Goal: Task Accomplishment & Management: Use online tool/utility

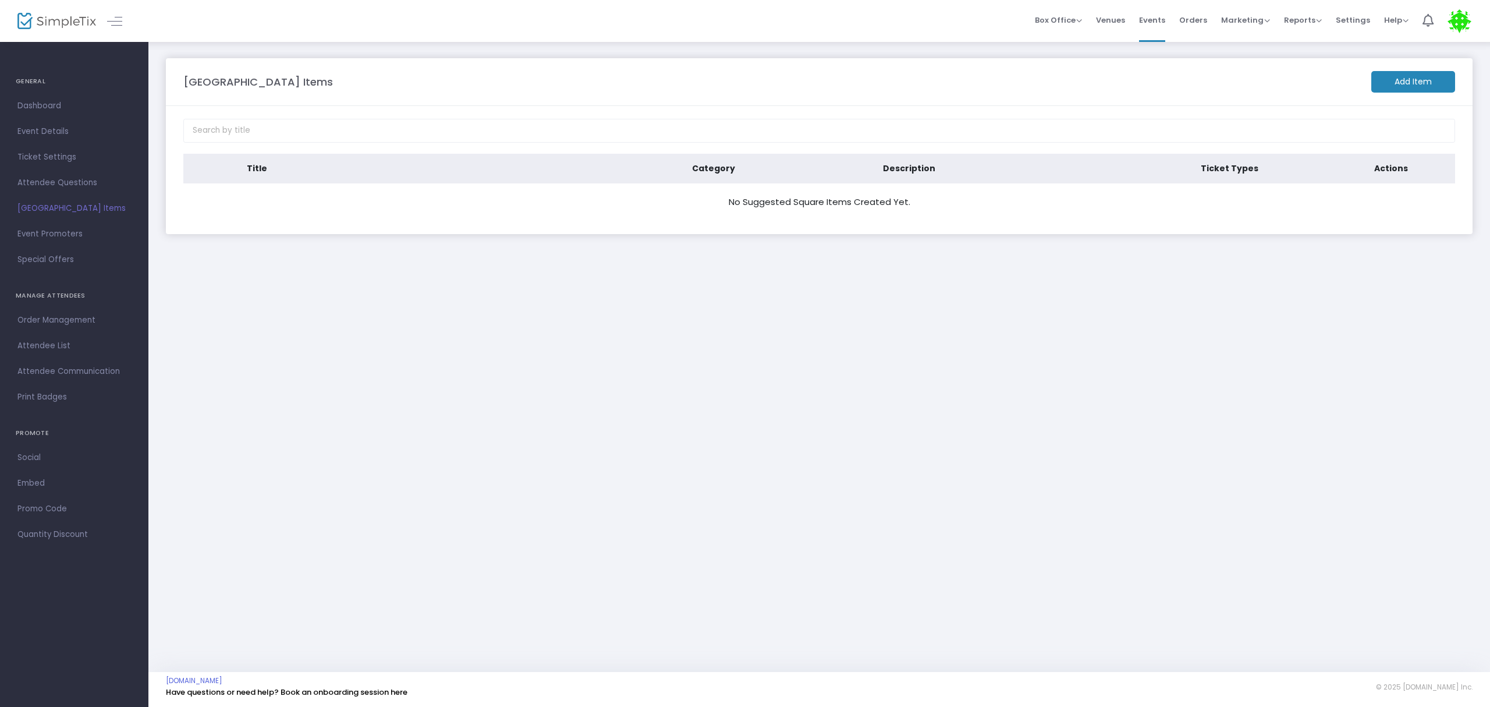
click at [1407, 77] on m-button "Add Item" at bounding box center [1413, 82] width 84 height 22
click at [1390, 91] on m-button "Add Item" at bounding box center [1413, 82] width 84 height 22
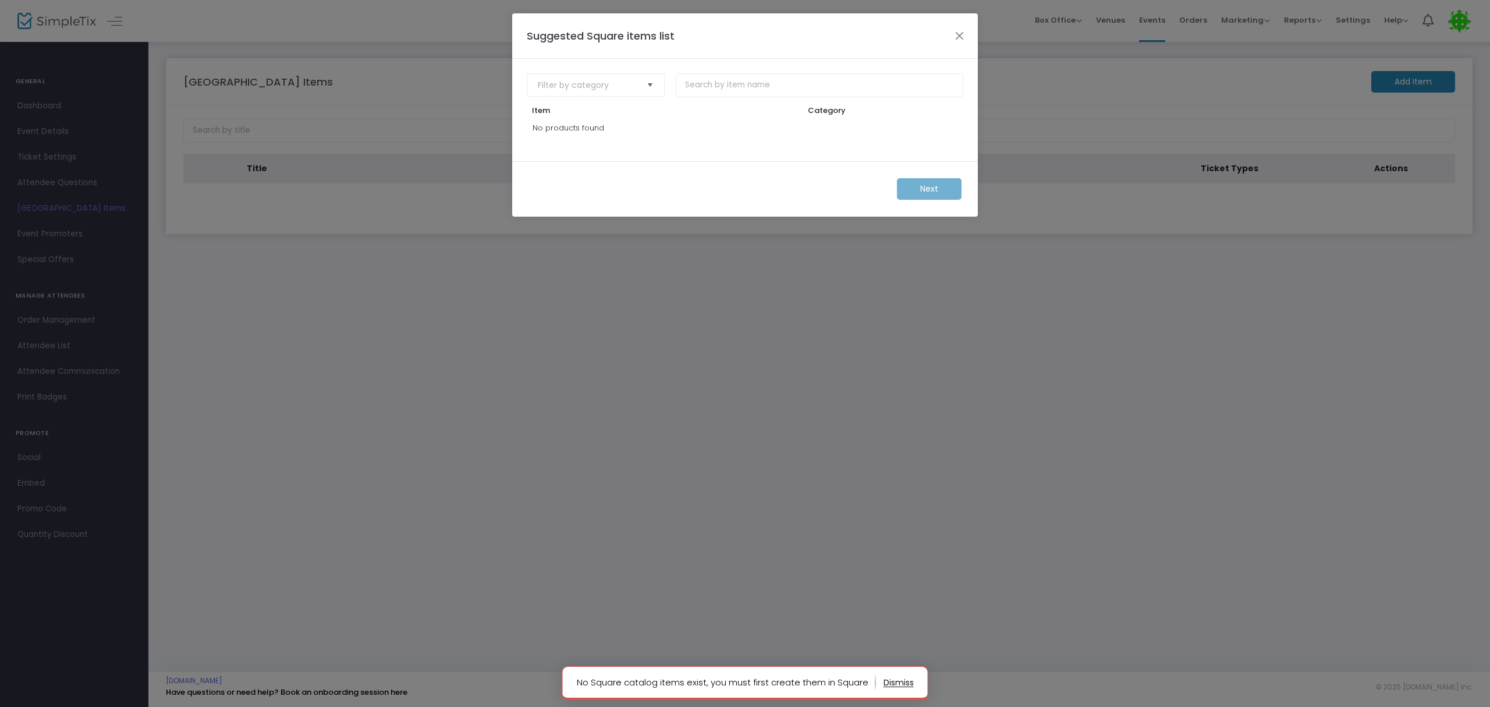
click at [657, 80] on span "Select" at bounding box center [650, 85] width 19 height 19
click at [615, 111] on li "Holiday Fair" at bounding box center [595, 108] width 137 height 23
click at [712, 90] on input at bounding box center [819, 85] width 287 height 24
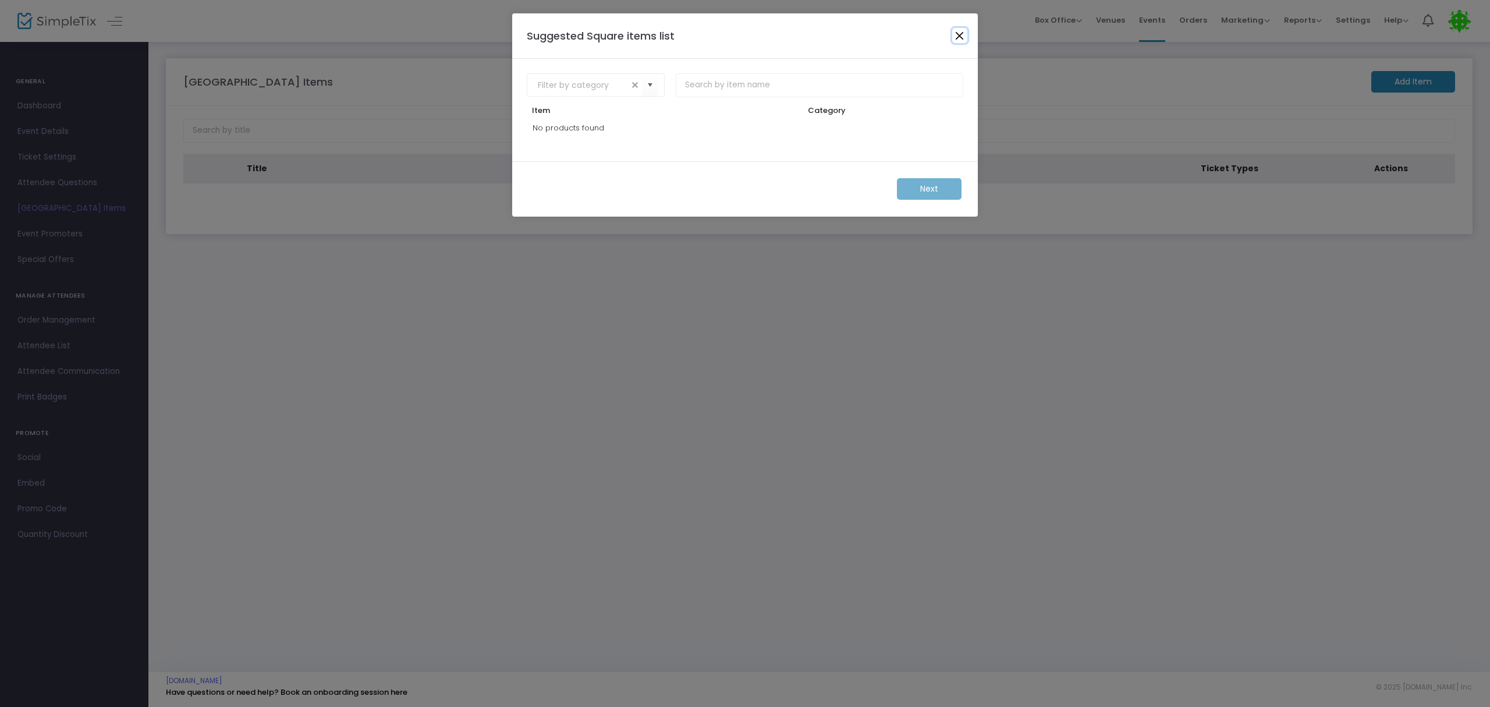
click at [962, 31] on button "Close" at bounding box center [959, 35] width 15 height 15
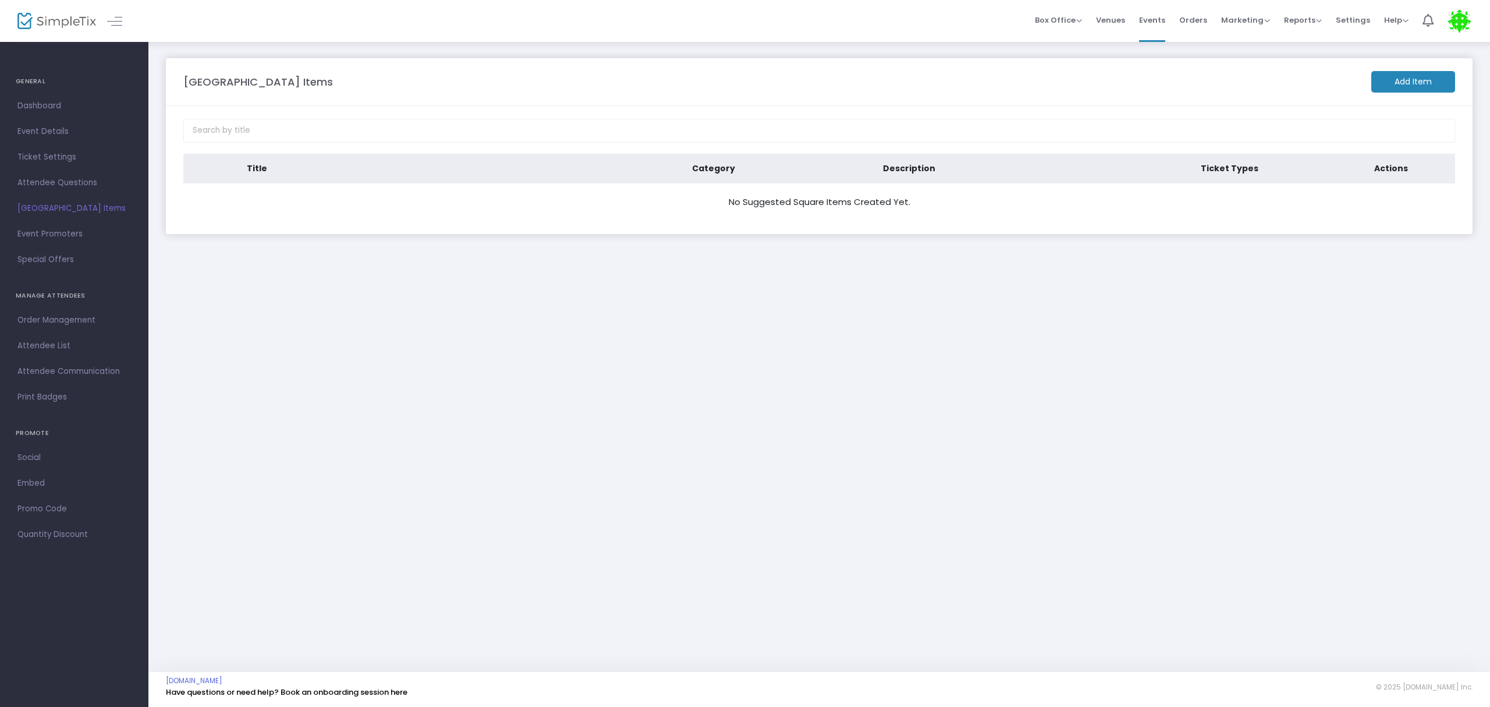
click at [1406, 84] on m-button "Add Item" at bounding box center [1413, 82] width 84 height 22
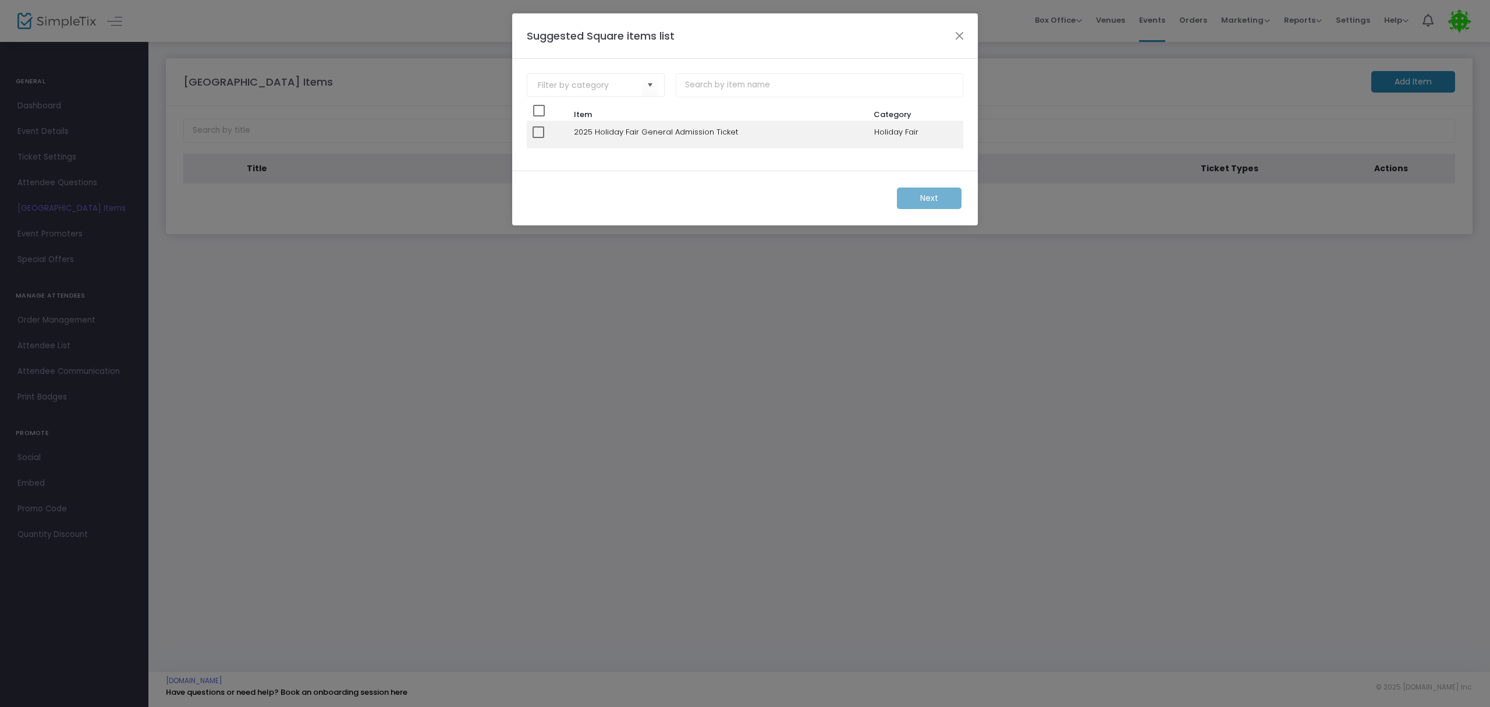
click at [538, 134] on span at bounding box center [539, 132] width 12 height 12
click at [538, 138] on input "checkbox" at bounding box center [538, 138] width 1 height 1
checkbox input "true"
click at [962, 36] on button "Close" at bounding box center [959, 35] width 15 height 15
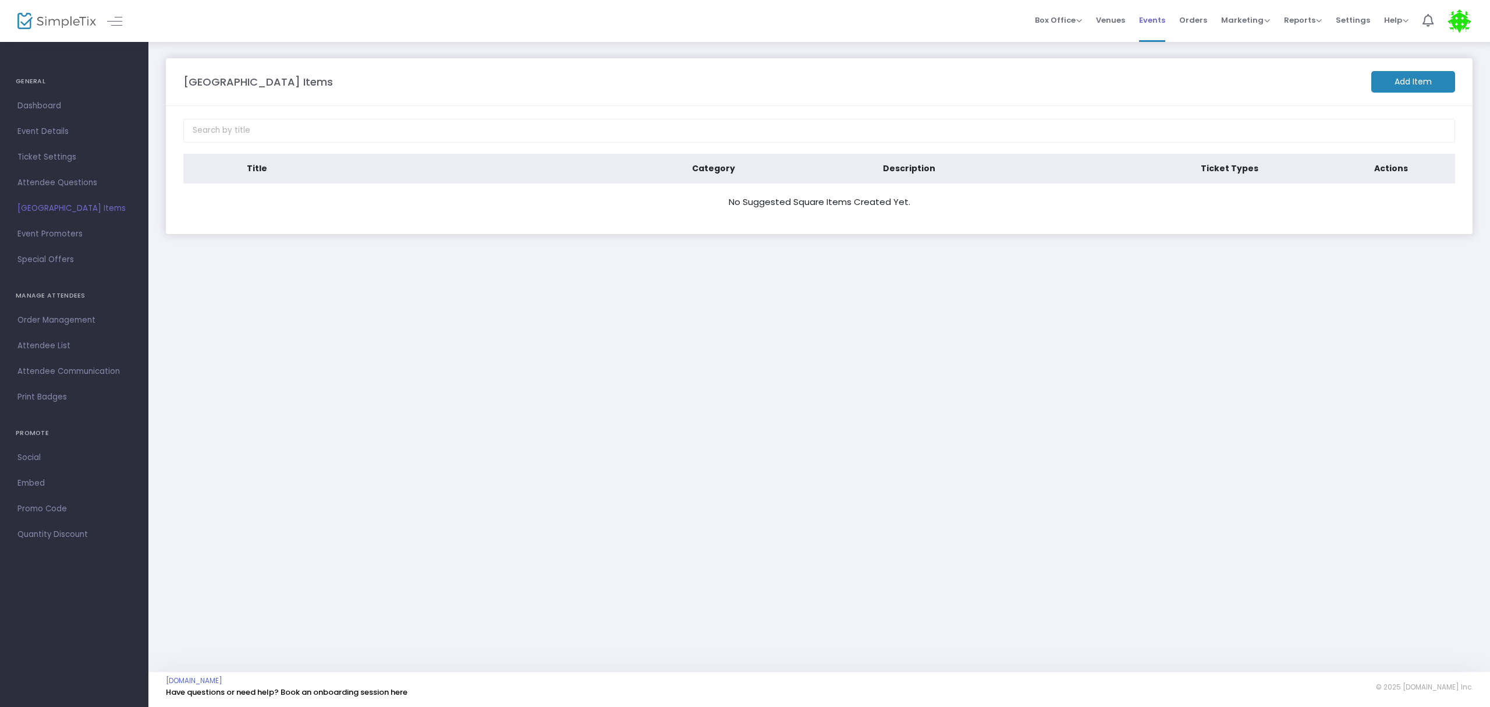
click at [1151, 20] on span "Events" at bounding box center [1152, 20] width 26 height 30
